Goal: Information Seeking & Learning: Learn about a topic

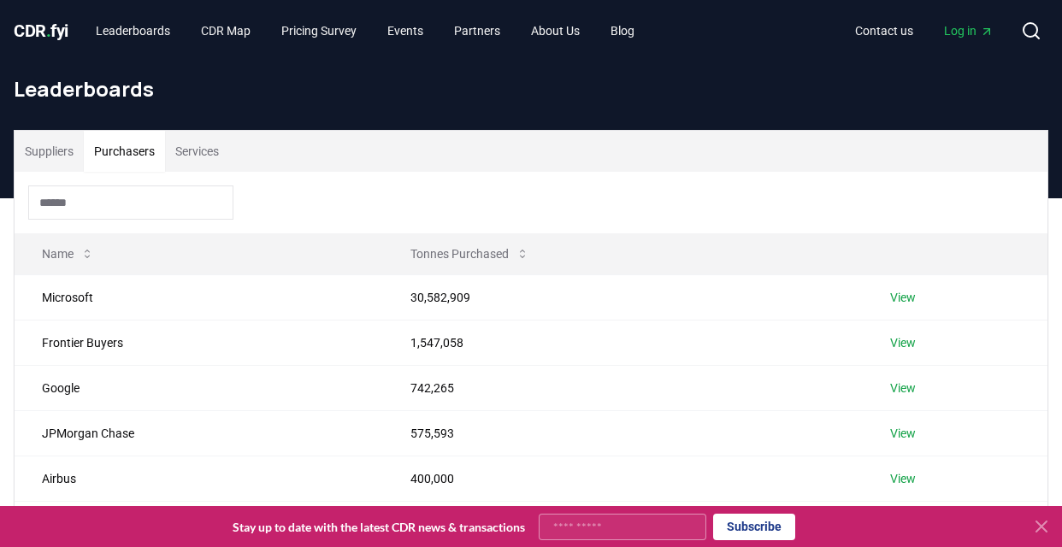
click at [143, 155] on button "Purchasers" at bounding box center [124, 151] width 81 height 41
click at [252, 30] on link "CDR Map" at bounding box center [225, 30] width 77 height 31
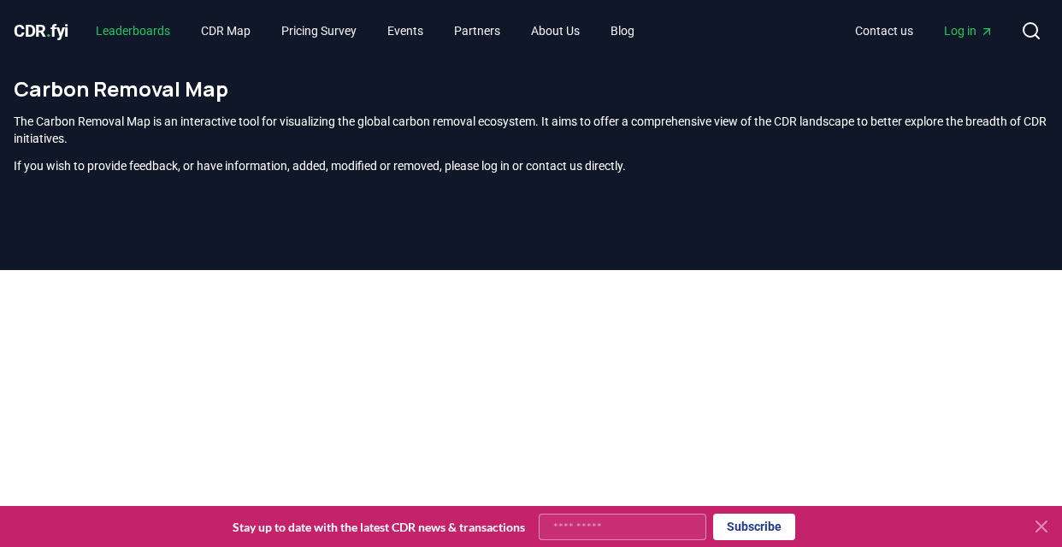
click at [146, 44] on link "Leaderboards" at bounding box center [133, 30] width 102 height 31
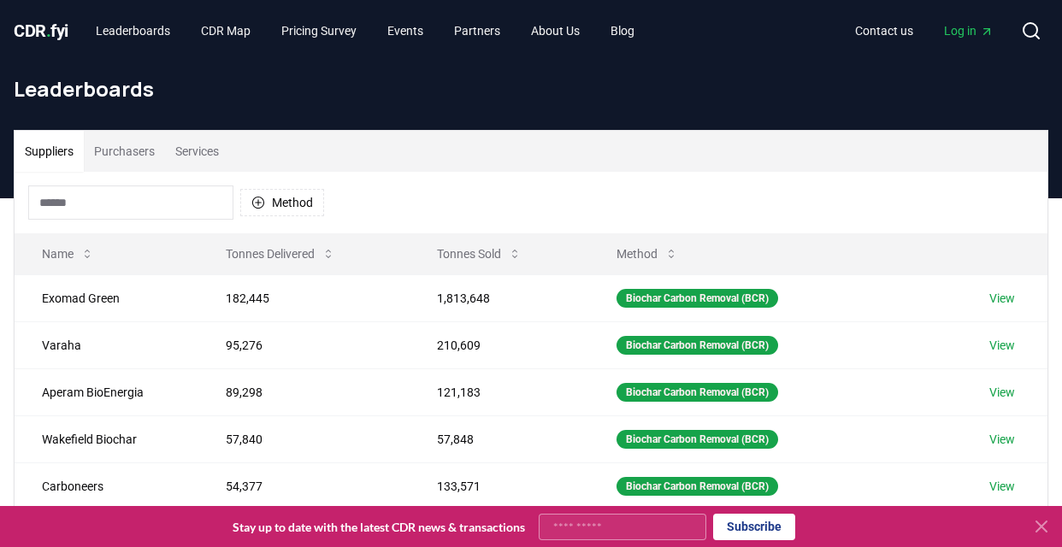
click at [130, 163] on button "Purchasers" at bounding box center [124, 151] width 81 height 41
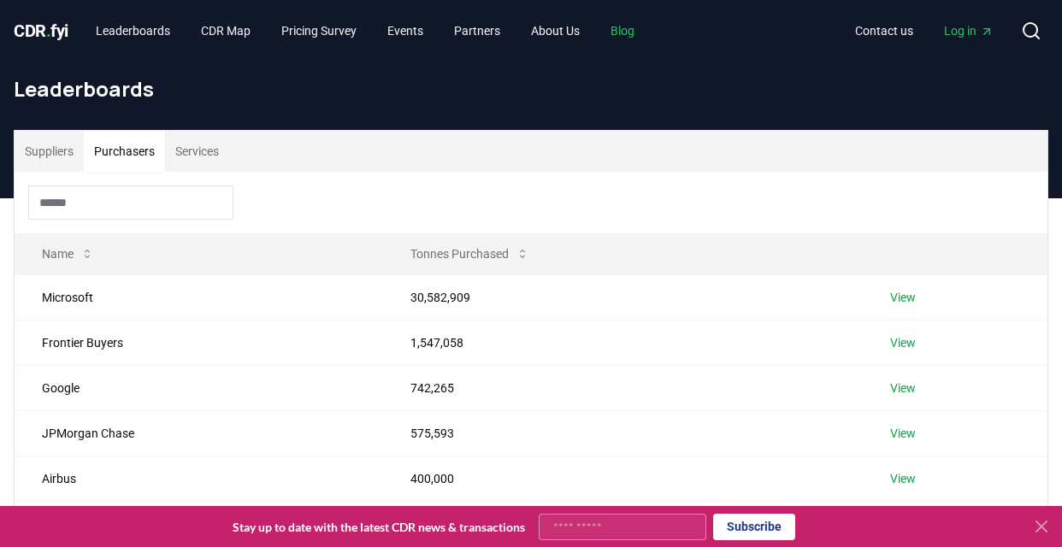
click at [638, 31] on link "Blog" at bounding box center [622, 30] width 51 height 31
